Goal: Find specific page/section: Find specific page/section

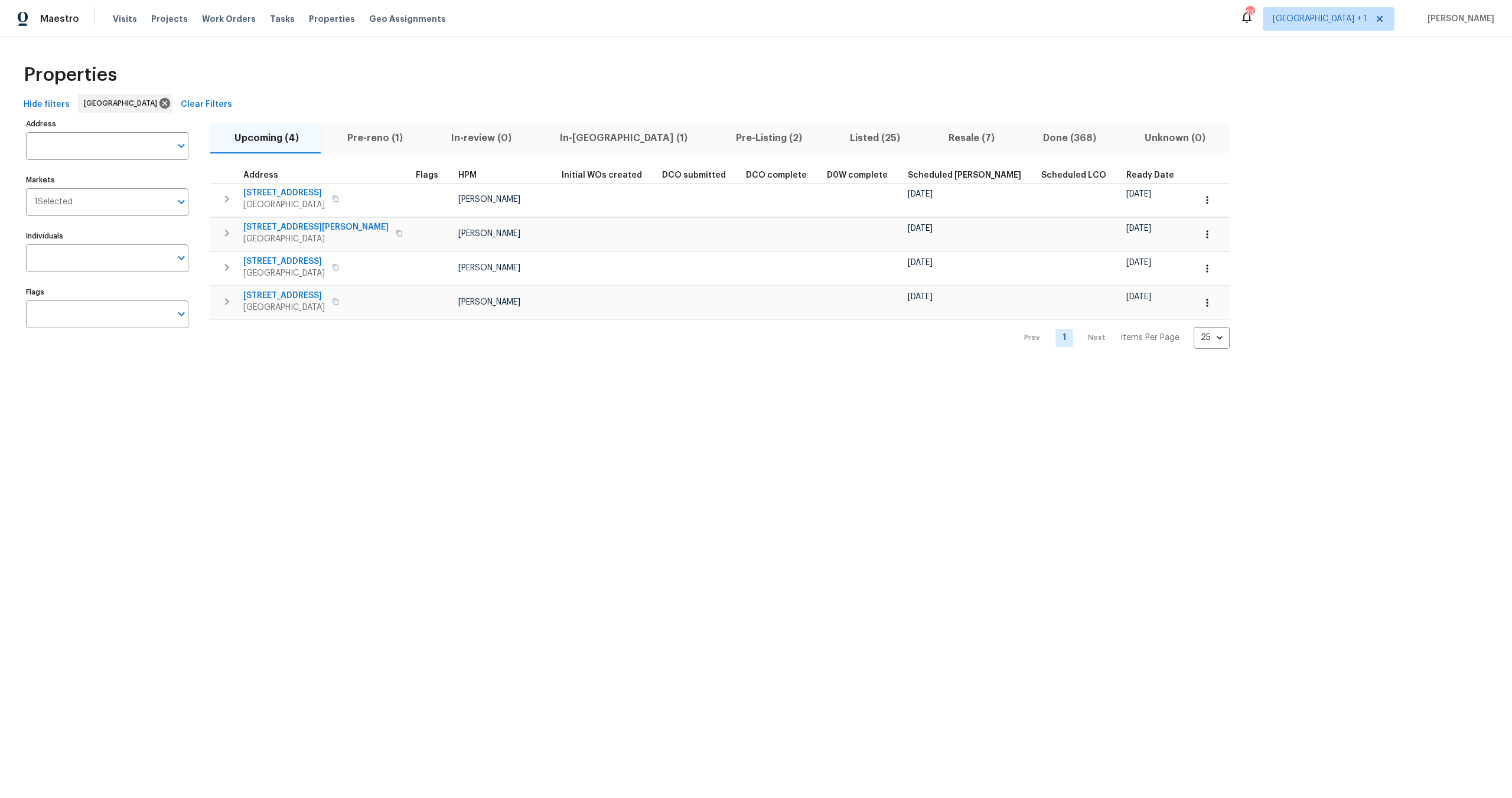
click at [413, 72] on div "Properties" at bounding box center [756, 75] width 1474 height 38
click at [295, 62] on div "Properties" at bounding box center [756, 75] width 1474 height 38
click at [330, 72] on div "Properties" at bounding box center [756, 75] width 1474 height 38
click at [532, 58] on div "Properties" at bounding box center [756, 75] width 1474 height 38
click at [296, 79] on div "Properties" at bounding box center [756, 75] width 1474 height 38
